Goal: Information Seeking & Learning: Compare options

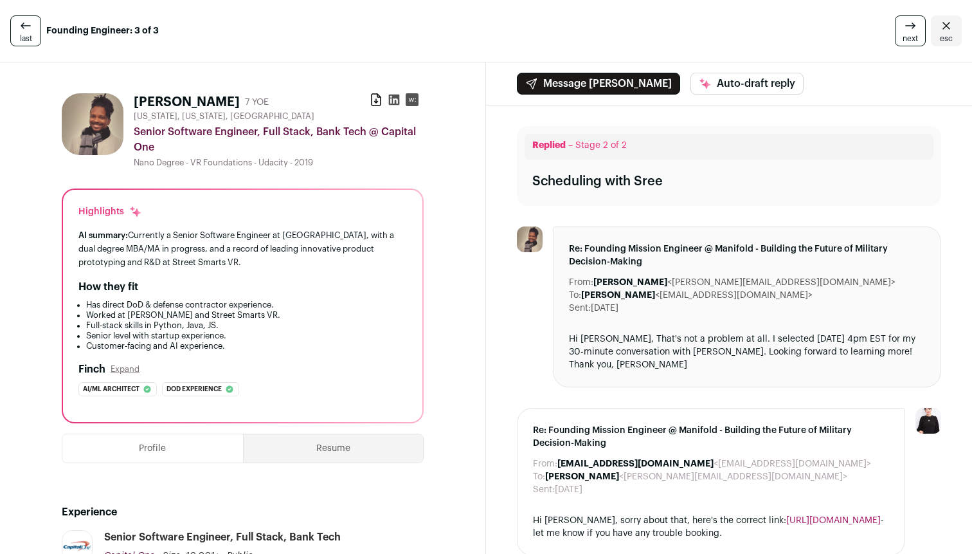
click at [214, 42] on div "last Founding Engineer: 3 of 3" at bounding box center [165, 30] width 311 height 31
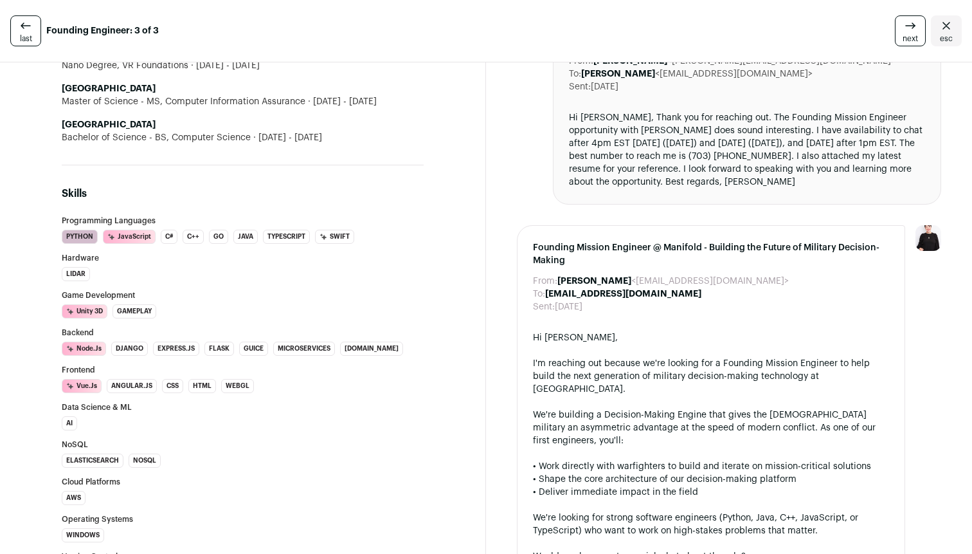
scroll to position [1268, 0]
click at [624, 190] on div "Hi [PERSON_NAME], Thank you for reaching out. The Founding Mission Engineer opp…" at bounding box center [747, 151] width 356 height 77
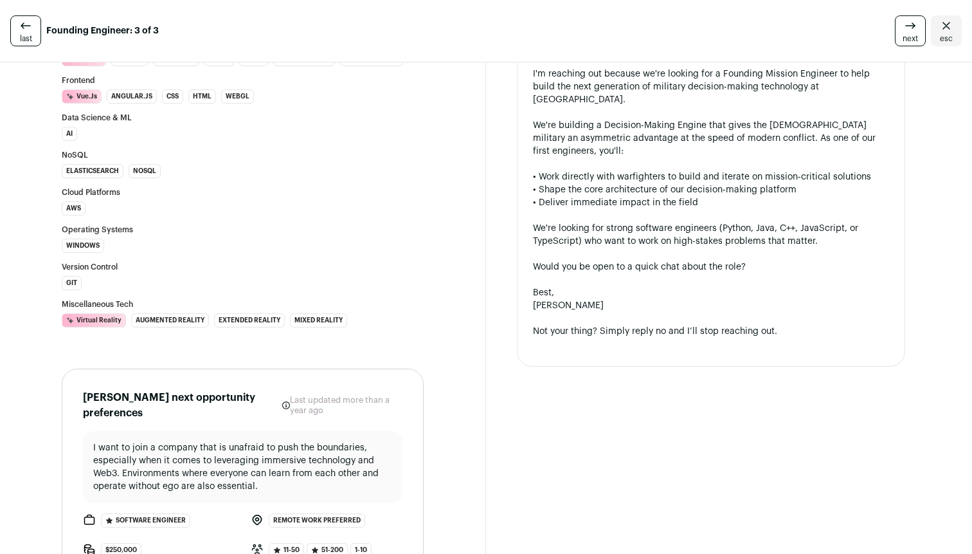
scroll to position [1560, 0]
click at [600, 156] on div "We're building a Decision-Making Engine that gives the [DEMOGRAPHIC_DATA] milit…" at bounding box center [711, 137] width 356 height 39
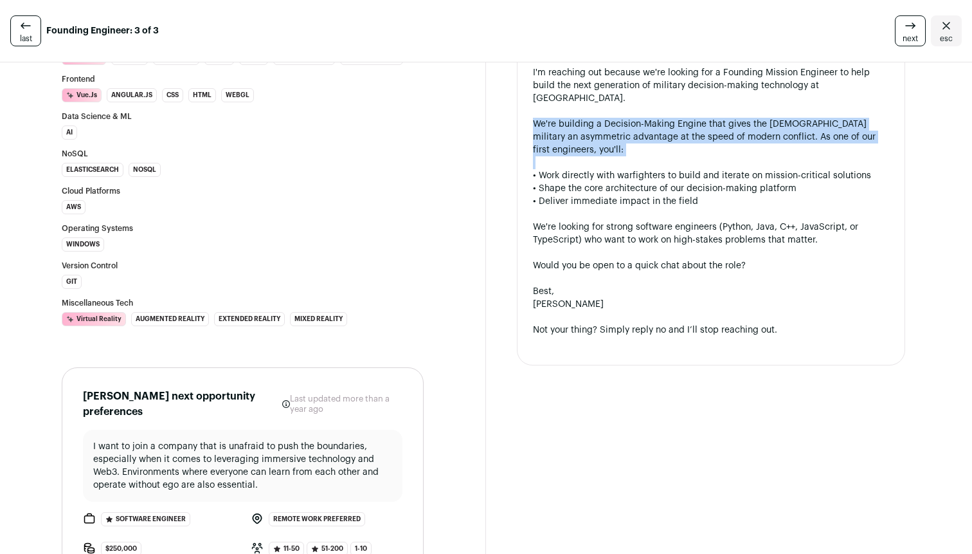
click at [600, 156] on div "We're building a Decision-Making Engine that gives the [DEMOGRAPHIC_DATA] milit…" at bounding box center [711, 137] width 356 height 39
click at [585, 156] on div "We're building a Decision-Making Engine that gives the [DEMOGRAPHIC_DATA] milit…" at bounding box center [711, 137] width 356 height 39
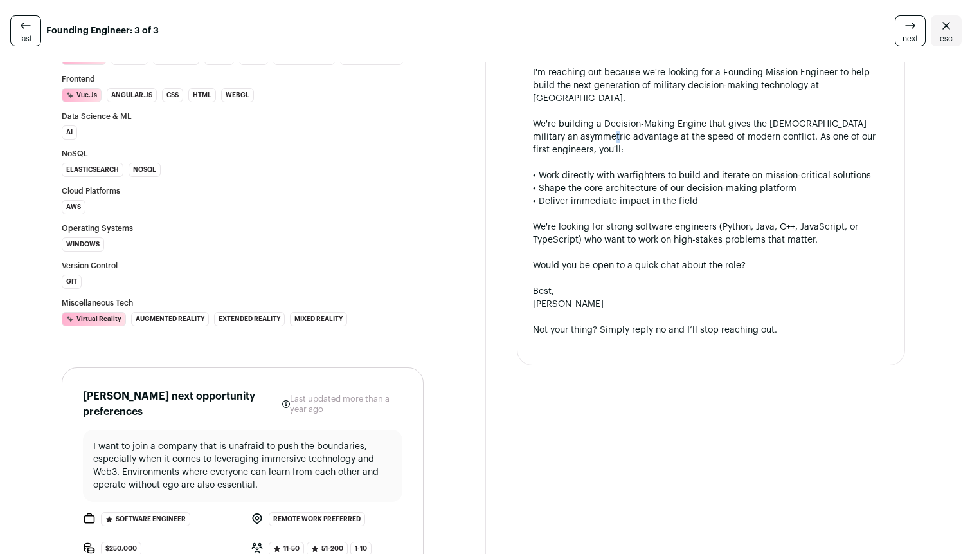
click at [21, 17] on link "last" at bounding box center [25, 30] width 31 height 31
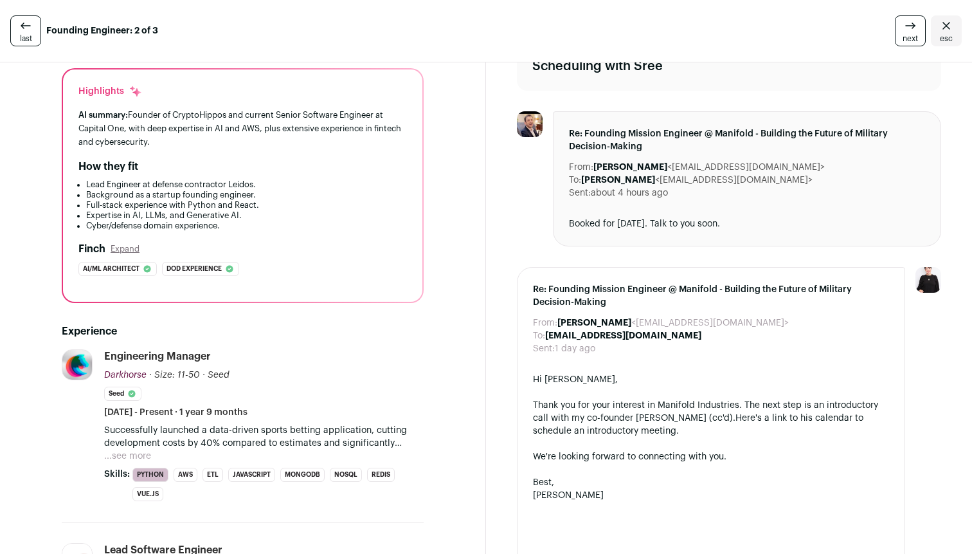
scroll to position [111, 0]
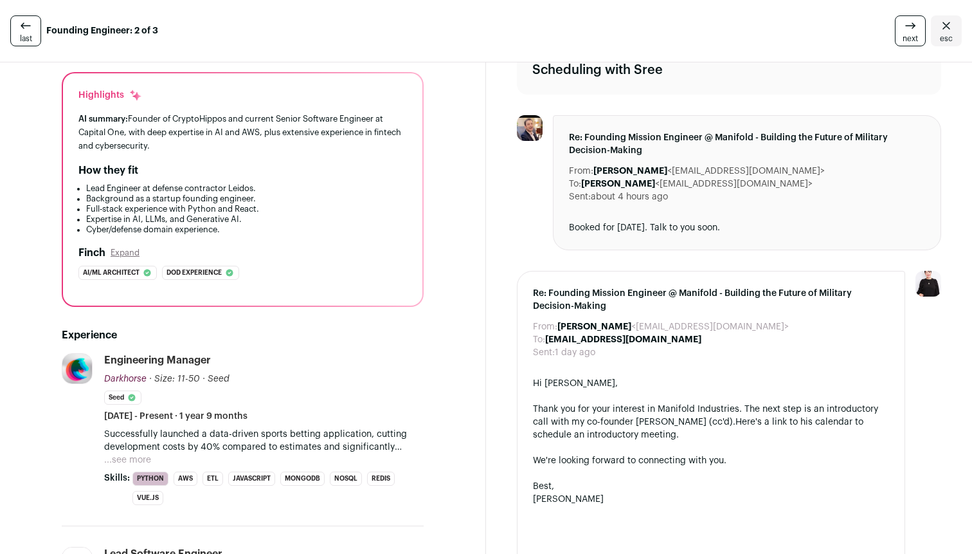
click at [19, 30] on icon at bounding box center [25, 25] width 15 height 15
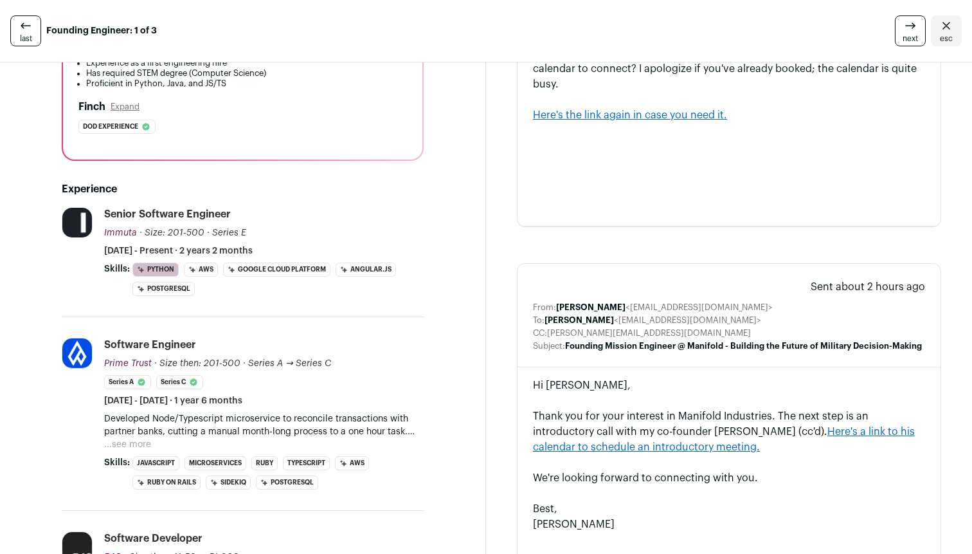
scroll to position [250, 0]
click at [637, 116] on link "Here's the link again in case you need it." at bounding box center [630, 114] width 194 height 10
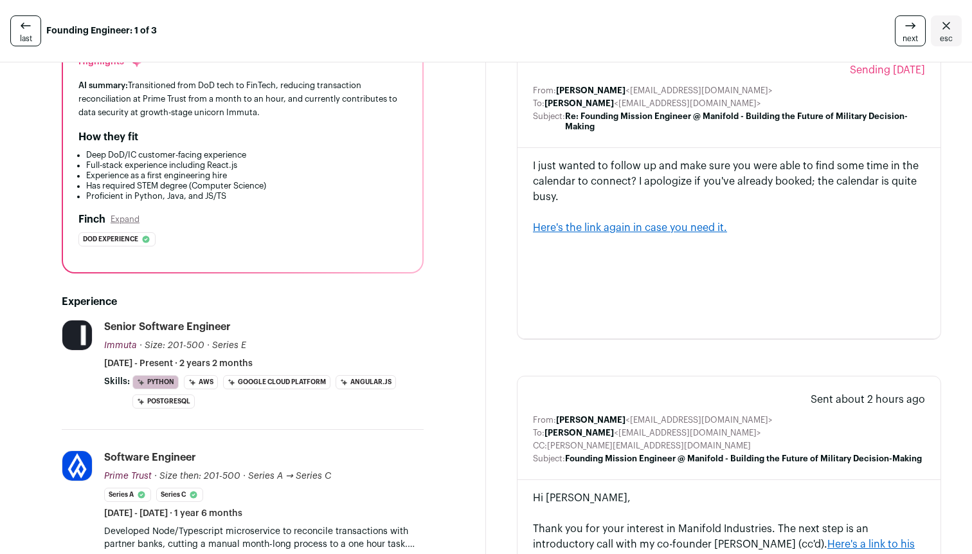
scroll to position [132, 0]
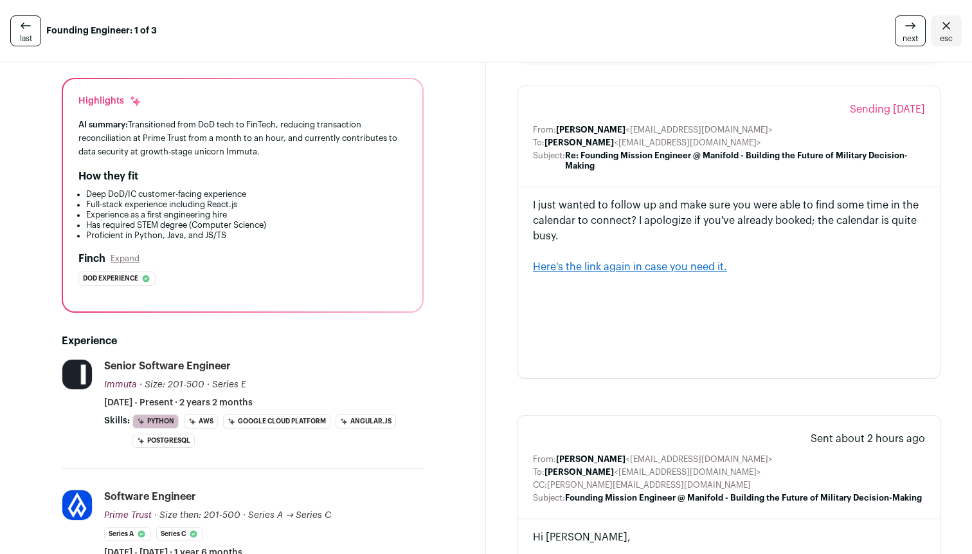
scroll to position [59, 0]
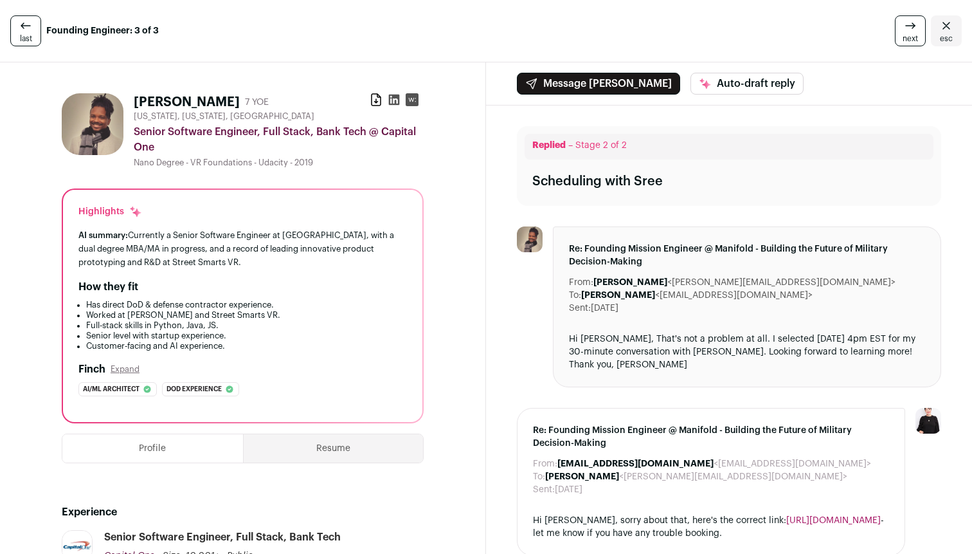
click at [35, 25] on link "last" at bounding box center [25, 30] width 31 height 31
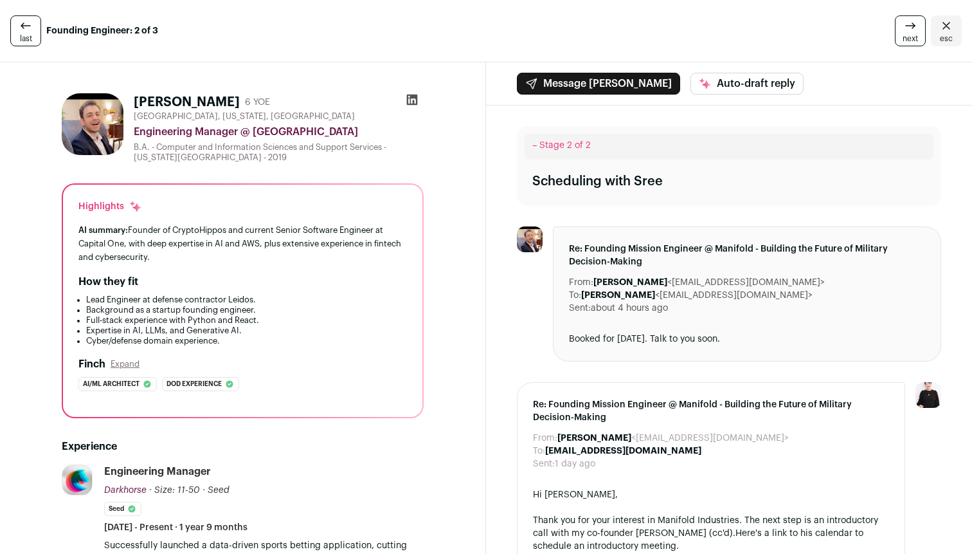
click at [35, 25] on link "last" at bounding box center [25, 30] width 31 height 31
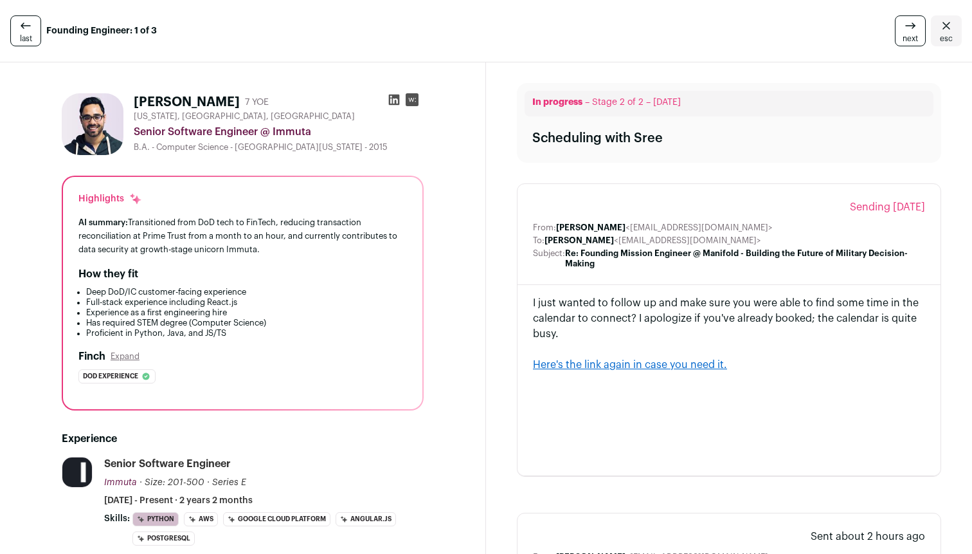
click at [35, 25] on link "last" at bounding box center [25, 30] width 31 height 31
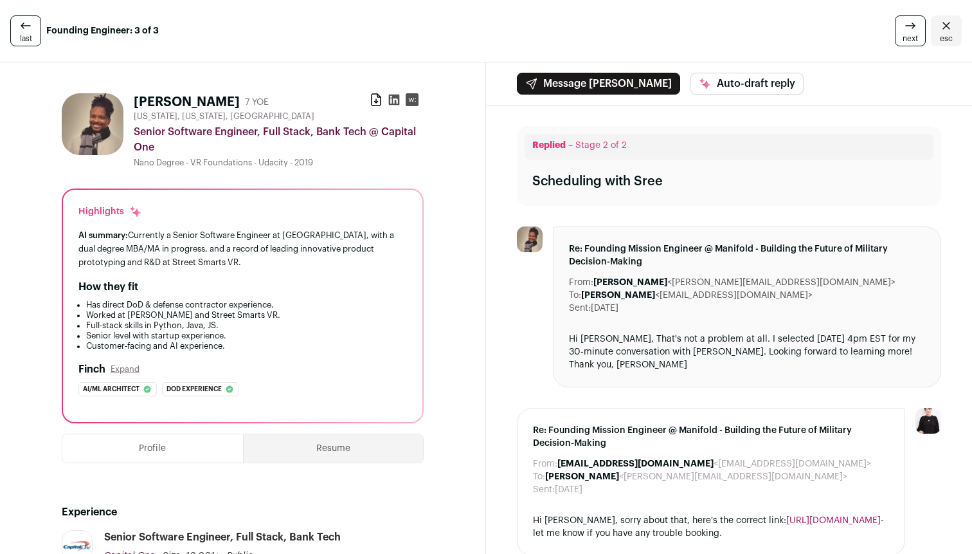
click at [35, 25] on link "last" at bounding box center [25, 30] width 31 height 31
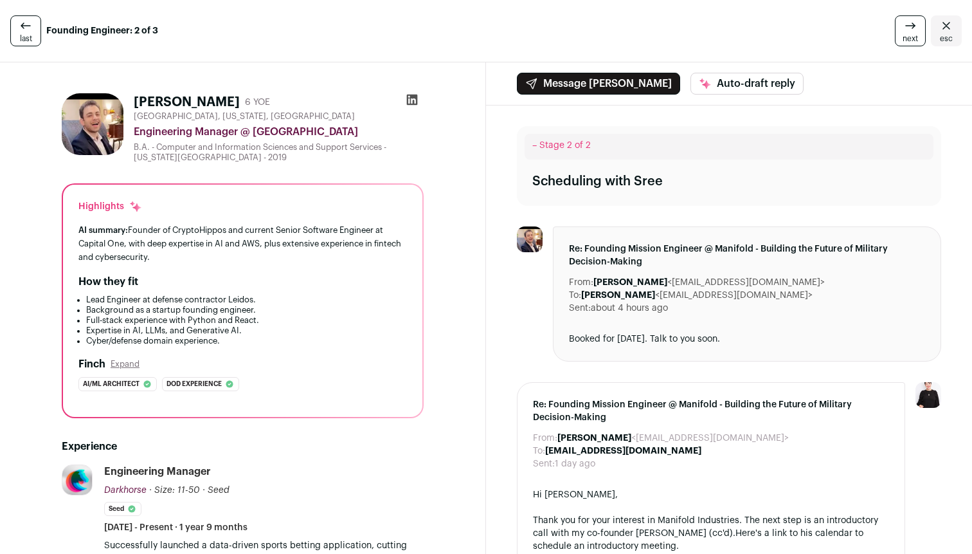
click at [35, 25] on link "last" at bounding box center [25, 30] width 31 height 31
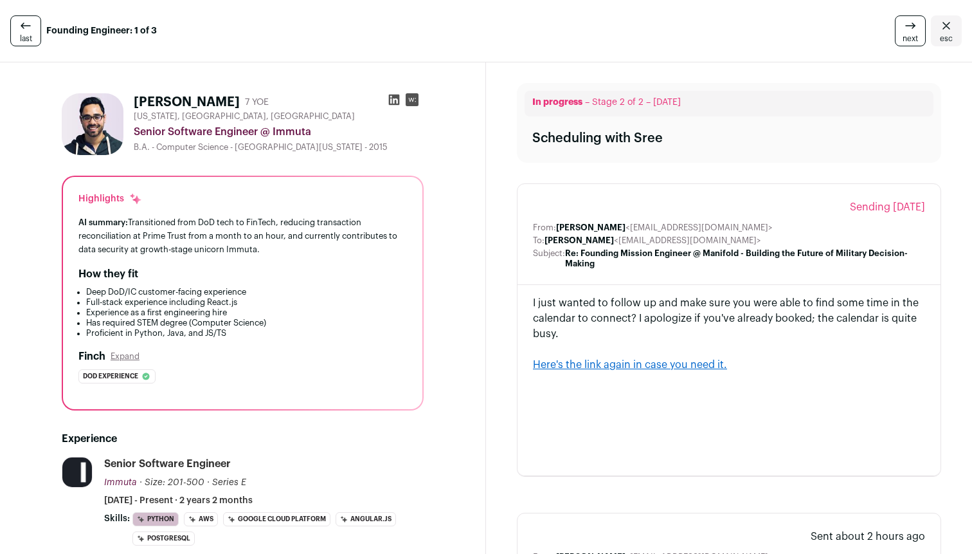
click at [35, 24] on link "last" at bounding box center [25, 30] width 31 height 31
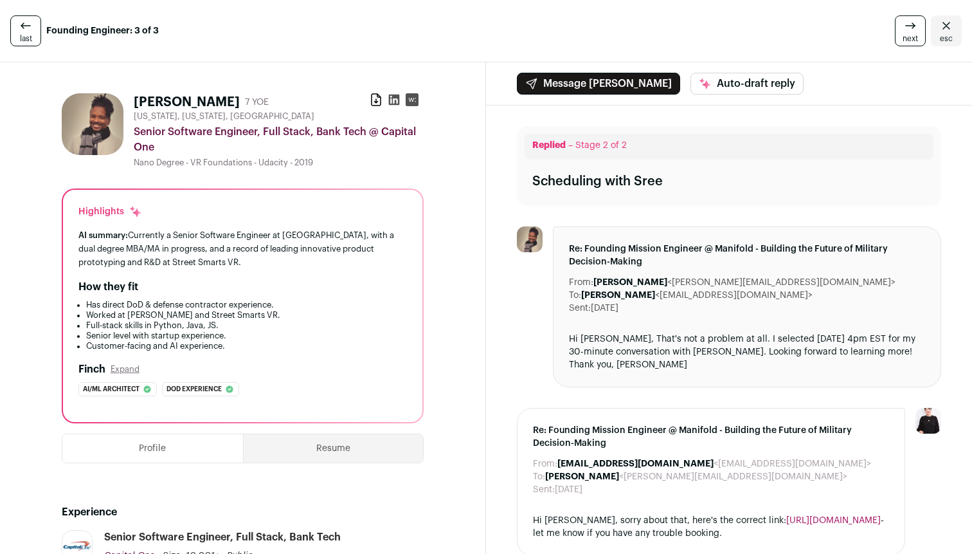
click at [35, 24] on link "last" at bounding box center [25, 30] width 31 height 31
